Goal: Navigation & Orientation: Find specific page/section

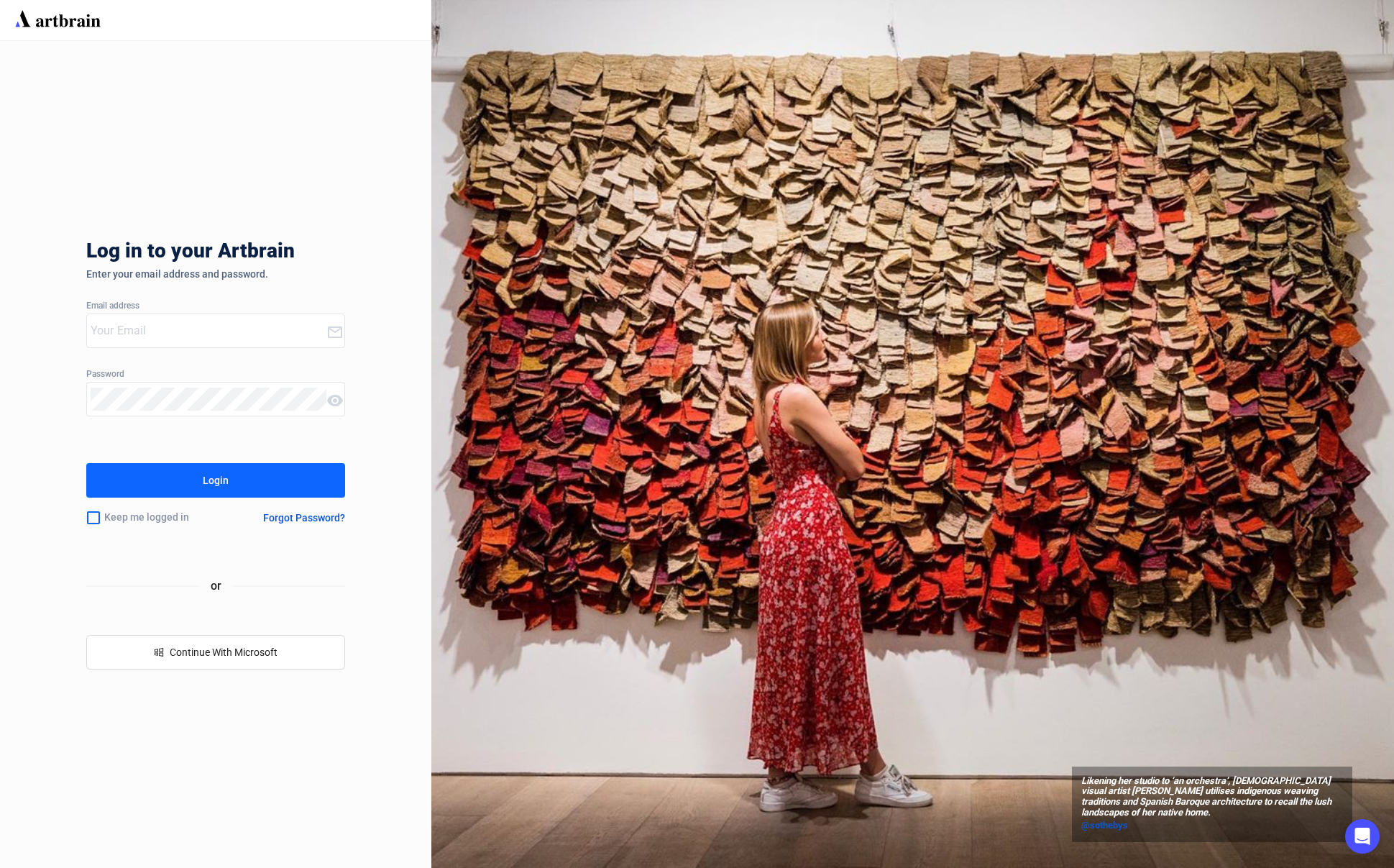
click at [188, 331] on input "email" at bounding box center [208, 331] width 236 height 23
type input "[EMAIL_ADDRESS][DOMAIN_NAME]"
drag, startPoint x: 93, startPoint y: 518, endPoint x: 107, endPoint y: 515, distance: 14.3
click at [93, 518] on input "checkbox" at bounding box center [94, 517] width 15 height 30
checkbox input "true"
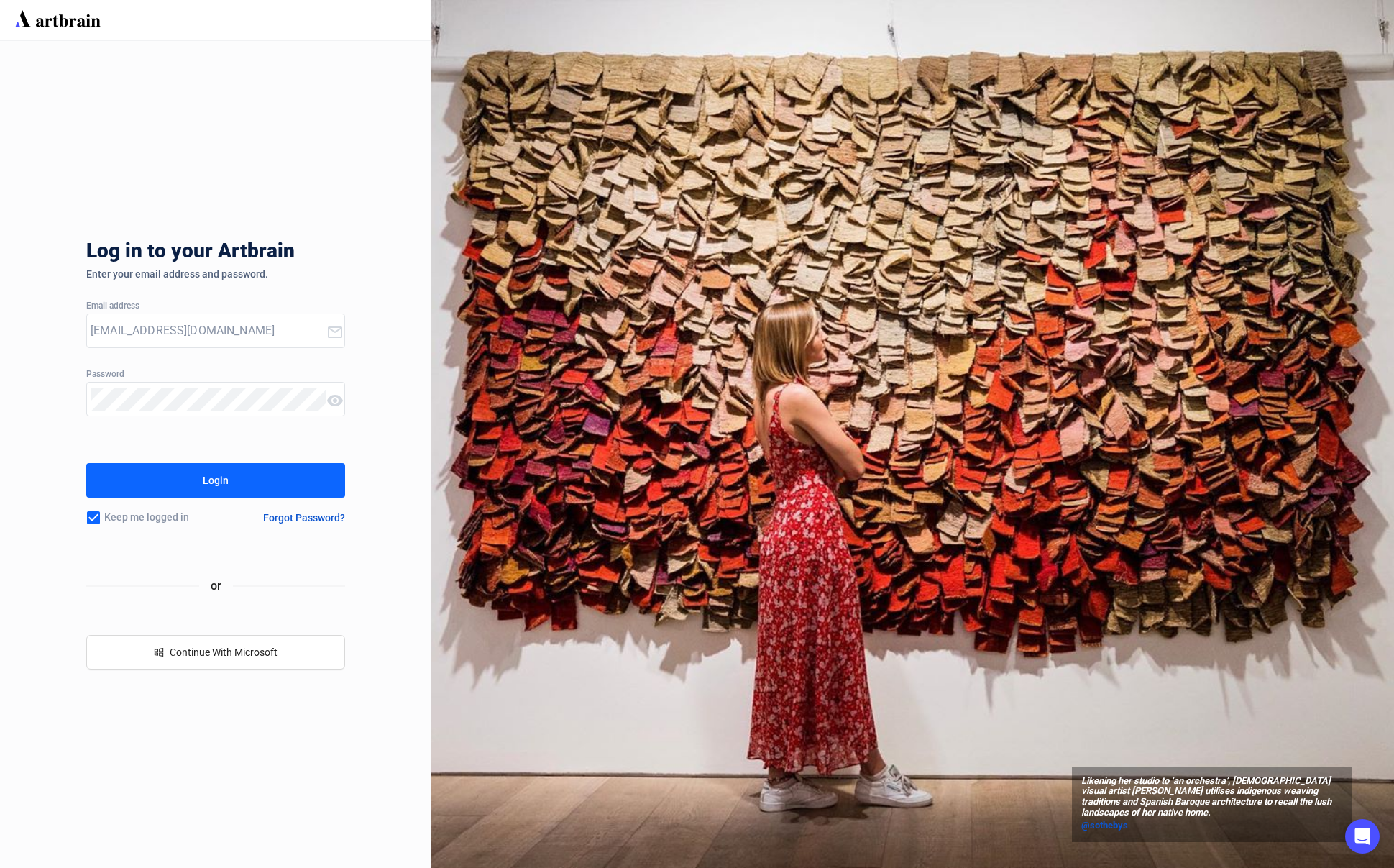
click at [143, 493] on button "Login" at bounding box center [216, 480] width 259 height 34
click at [283, 327] on input "email" at bounding box center [208, 331] width 236 height 23
type input "[EMAIL_ADDRESS][DOMAIN_NAME]"
click at [231, 483] on button "Login" at bounding box center [216, 480] width 259 height 34
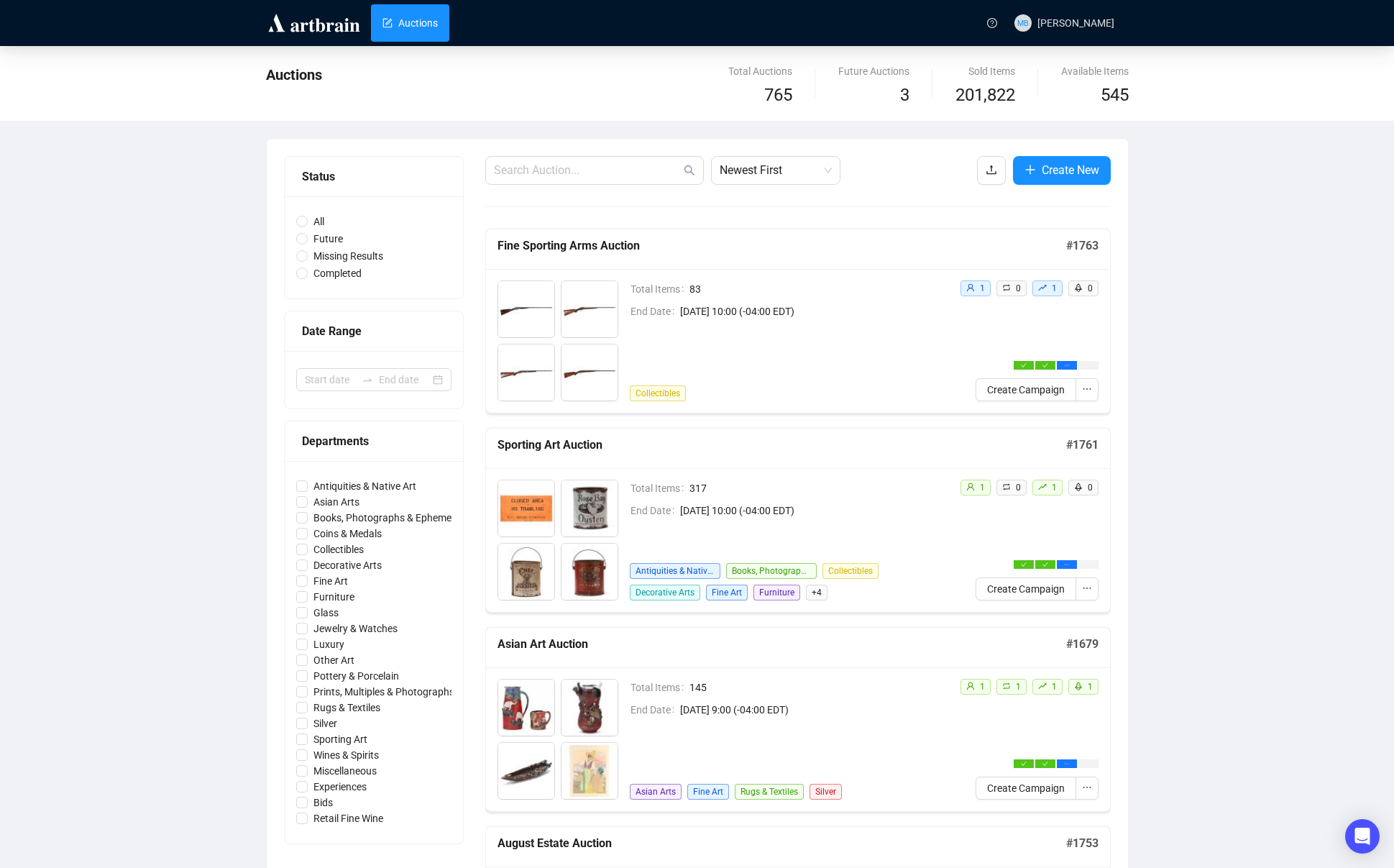
click at [341, 96] on div "Auctions" at bounding box center [534, 86] width 537 height 46
click at [410, 23] on link "Auctions" at bounding box center [410, 23] width 55 height 37
click at [598, 33] on link "Customers" at bounding box center [581, 23] width 64 height 37
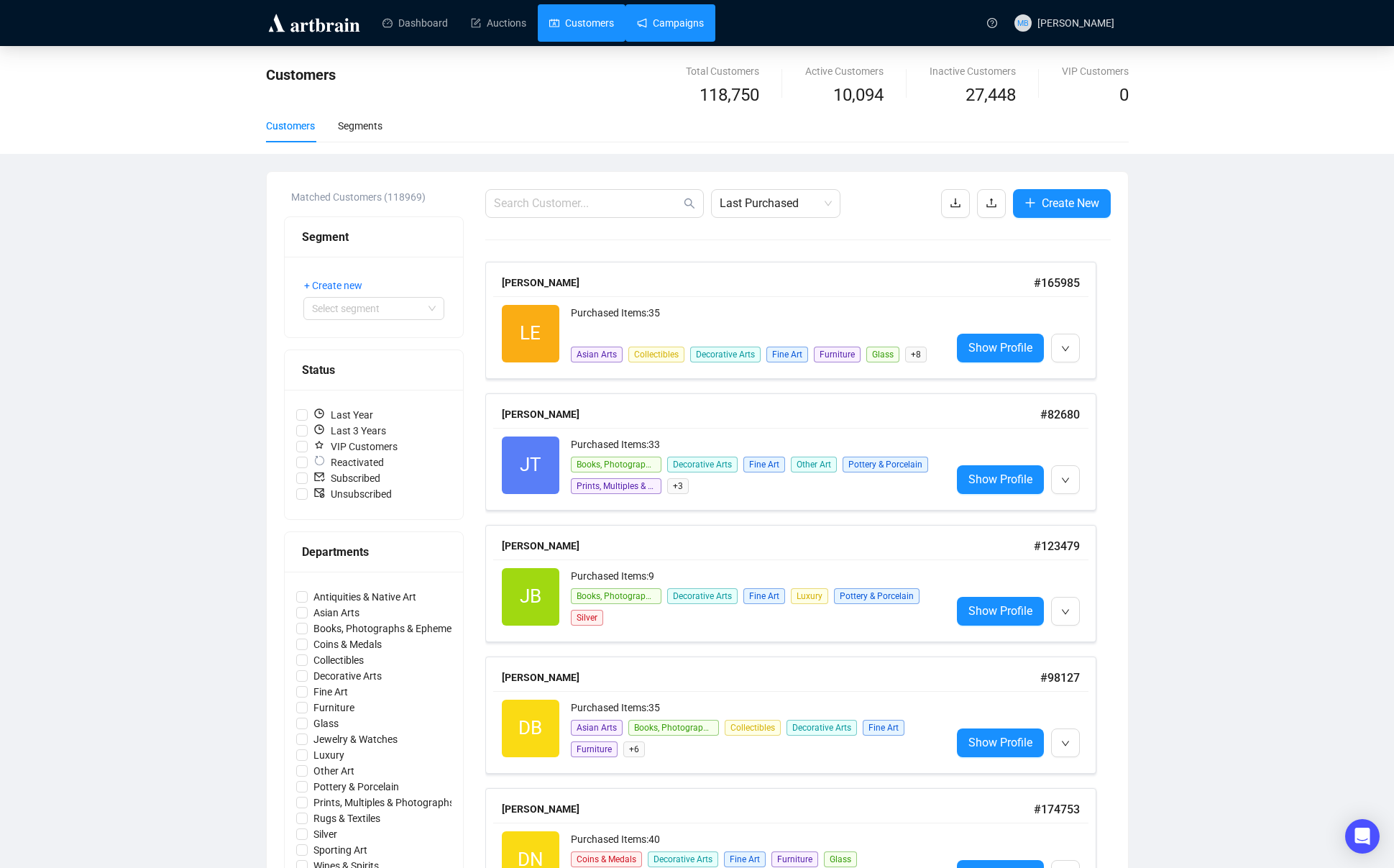
click at [689, 24] on link "Campaigns" at bounding box center [670, 23] width 67 height 37
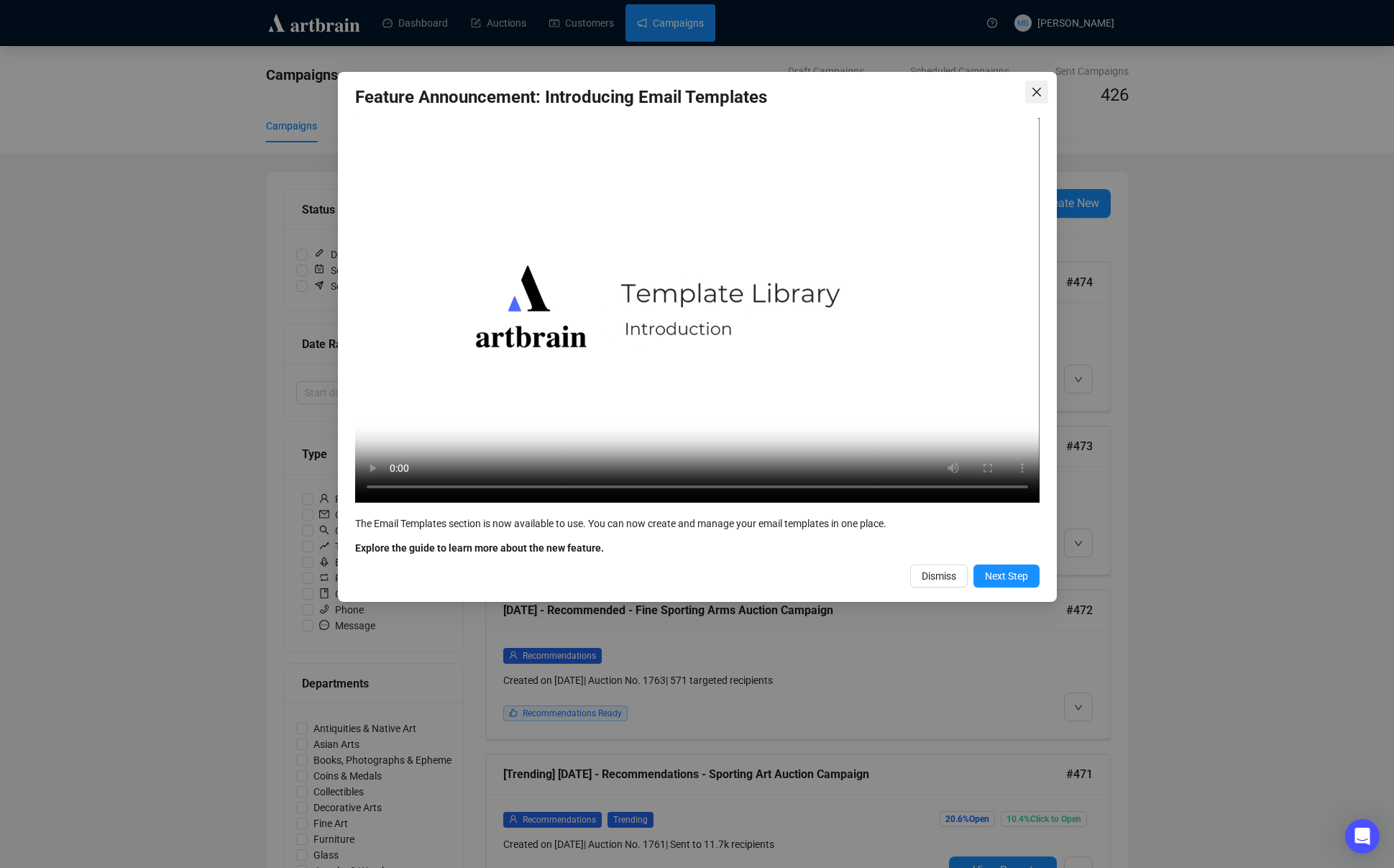
click at [1040, 90] on icon "close" at bounding box center [1037, 92] width 11 height 11
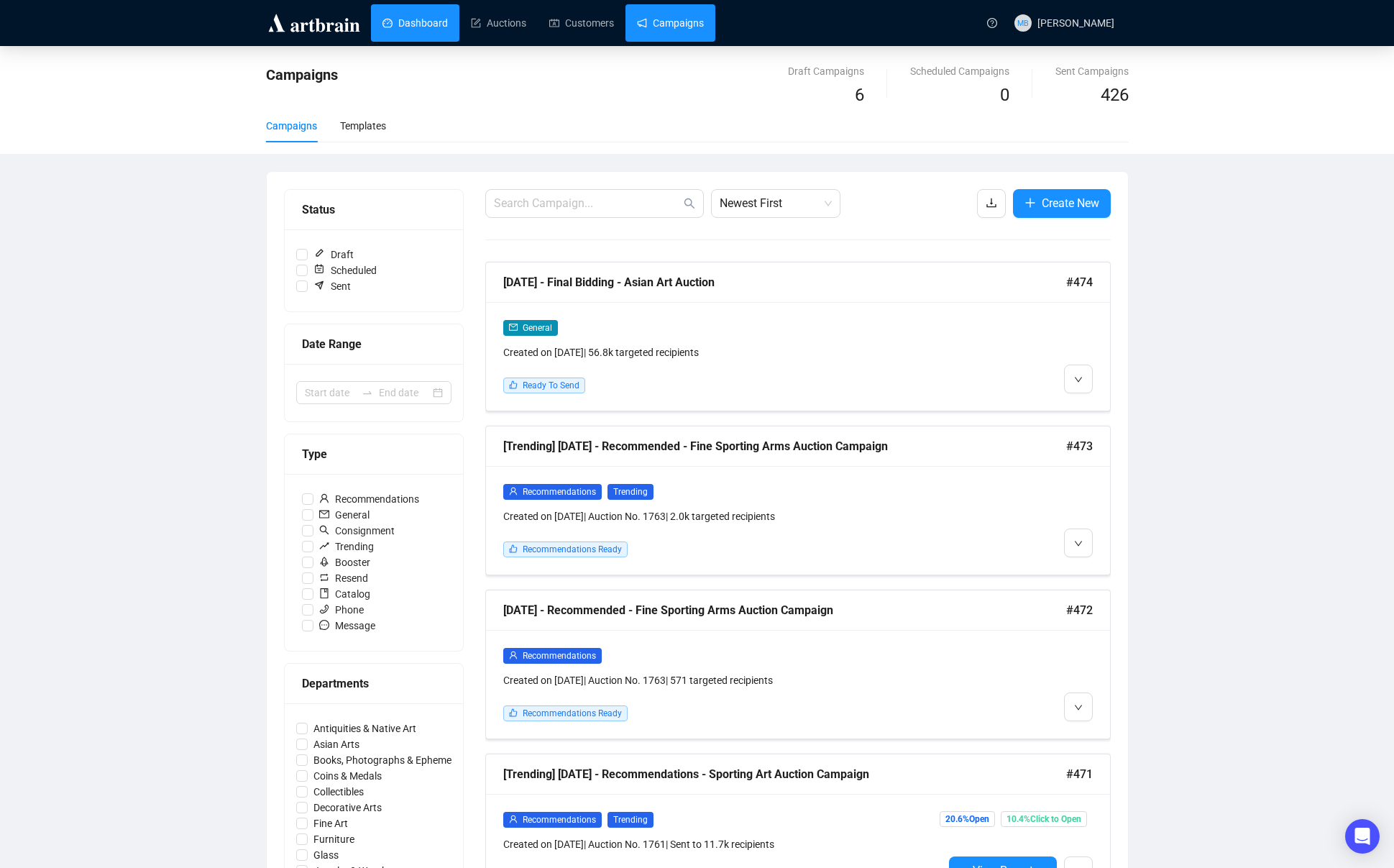
click at [428, 28] on link "Dashboard" at bounding box center [415, 23] width 65 height 37
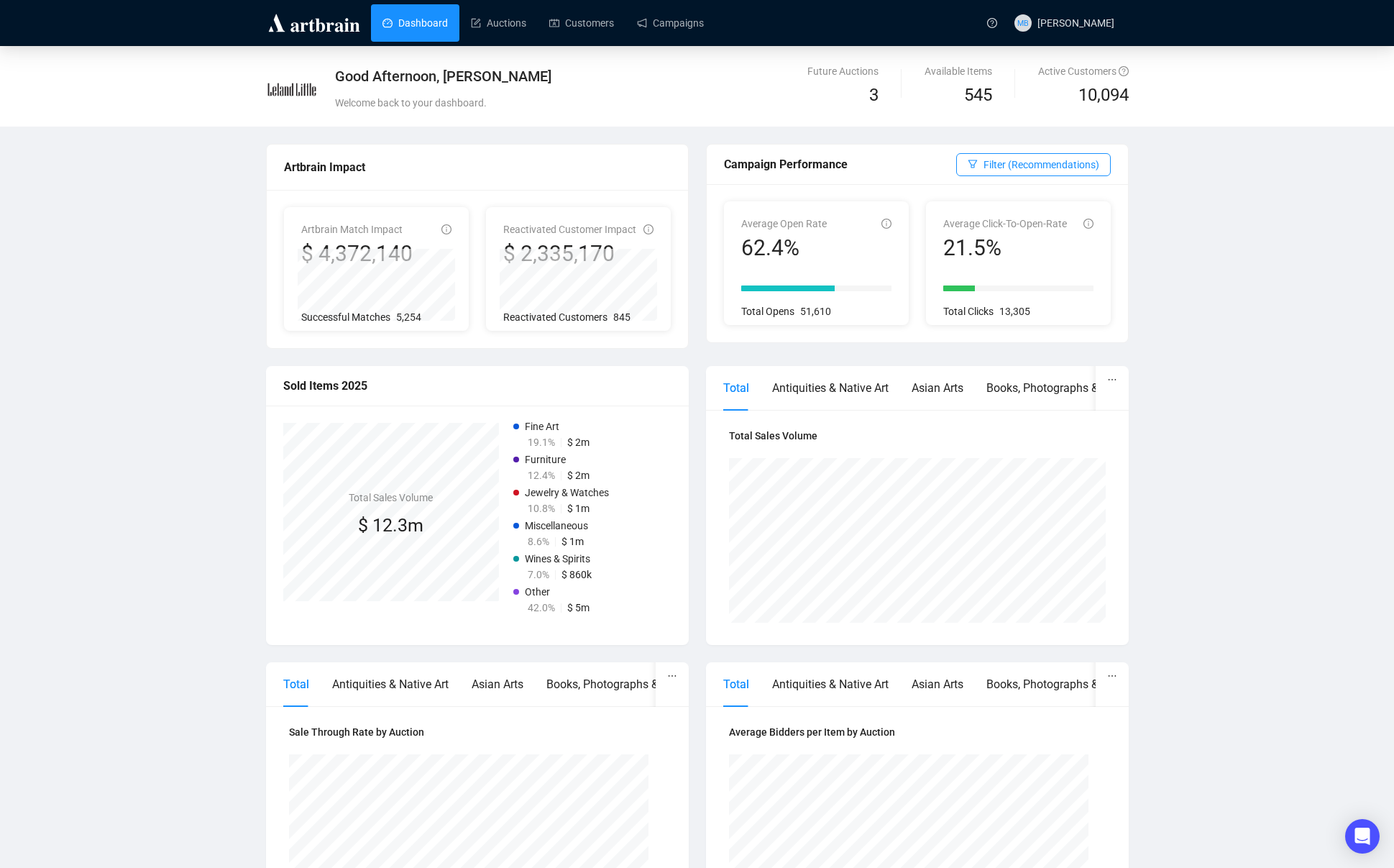
drag, startPoint x: 62, startPoint y: 332, endPoint x: 66, endPoint y: 322, distance: 10.8
click at [62, 331] on div "Good Afternoon, Muriah Bauer Welcome back to your dashboard. Future Auctions 3 …" at bounding box center [697, 625] width 1394 height 1157
click at [71, 292] on div "Good Afternoon, Muriah Bauer Welcome back to your dashboard. Future Auctions 3 …" at bounding box center [697, 625] width 1394 height 1157
